Goal: Transaction & Acquisition: Purchase product/service

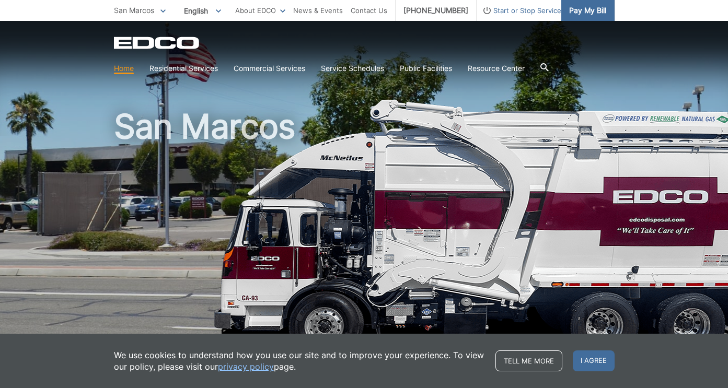
click at [592, 8] on span "Pay My Bill" at bounding box center [587, 10] width 37 height 11
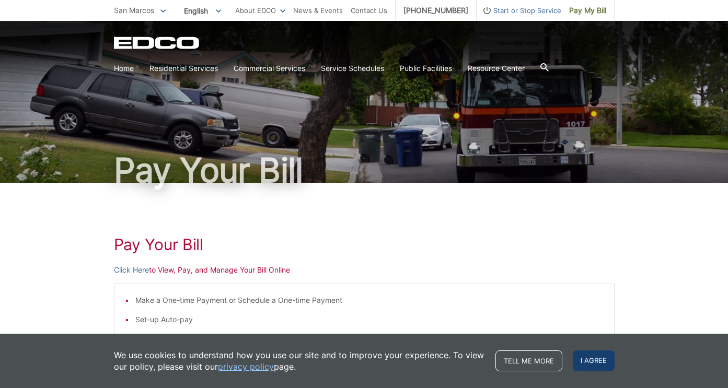
click at [580, 360] on span "I agree" at bounding box center [593, 360] width 42 height 21
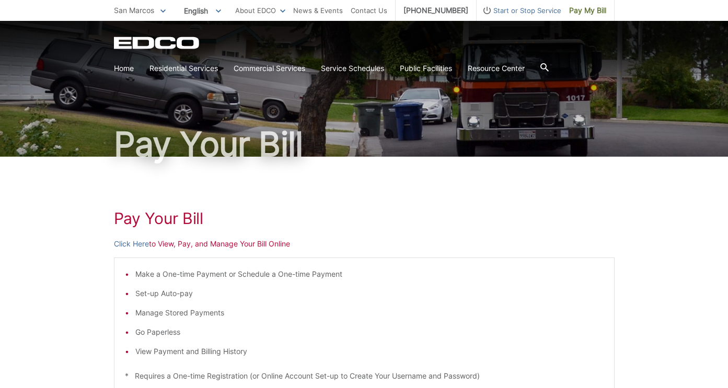
scroll to position [28, 0]
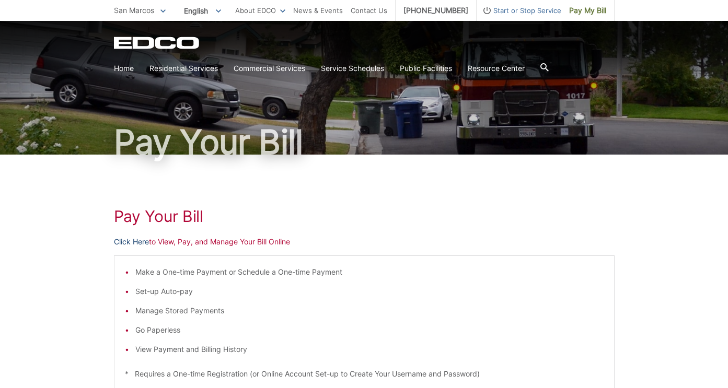
click at [124, 241] on link "Click Here" at bounding box center [131, 241] width 35 height 11
